Goal: Task Accomplishment & Management: Manage account settings

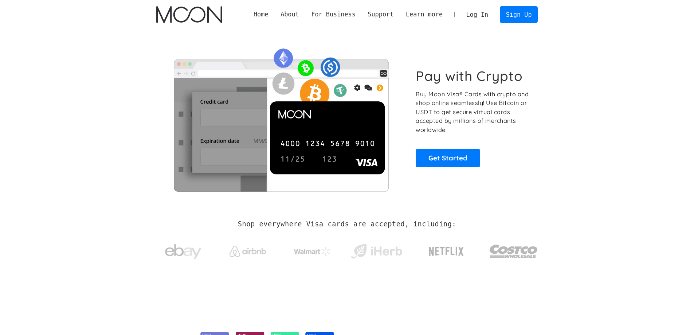
click at [477, 11] on link "Log In" at bounding box center [477, 15] width 34 height 16
click at [476, 15] on link "Log In" at bounding box center [477, 15] width 34 height 16
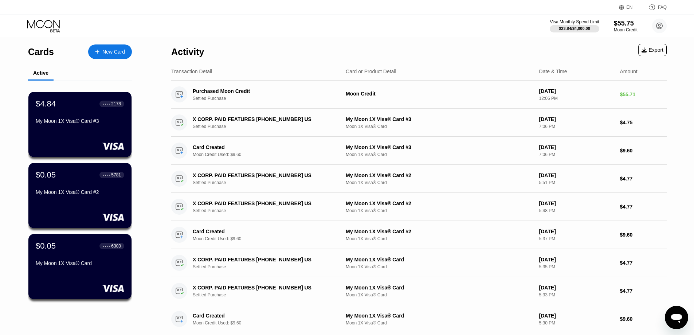
click at [462, 15] on div "EN Language Select an item Save FAQ" at bounding box center [347, 7] width 694 height 15
